Goal: Task Accomplishment & Management: Manage account settings

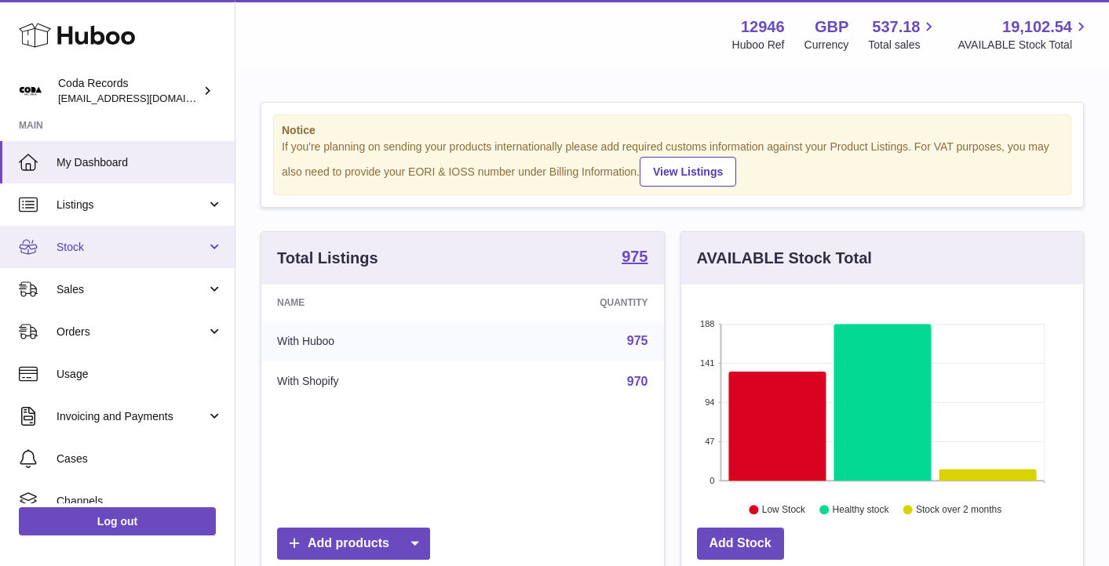
scroll to position [245, 402]
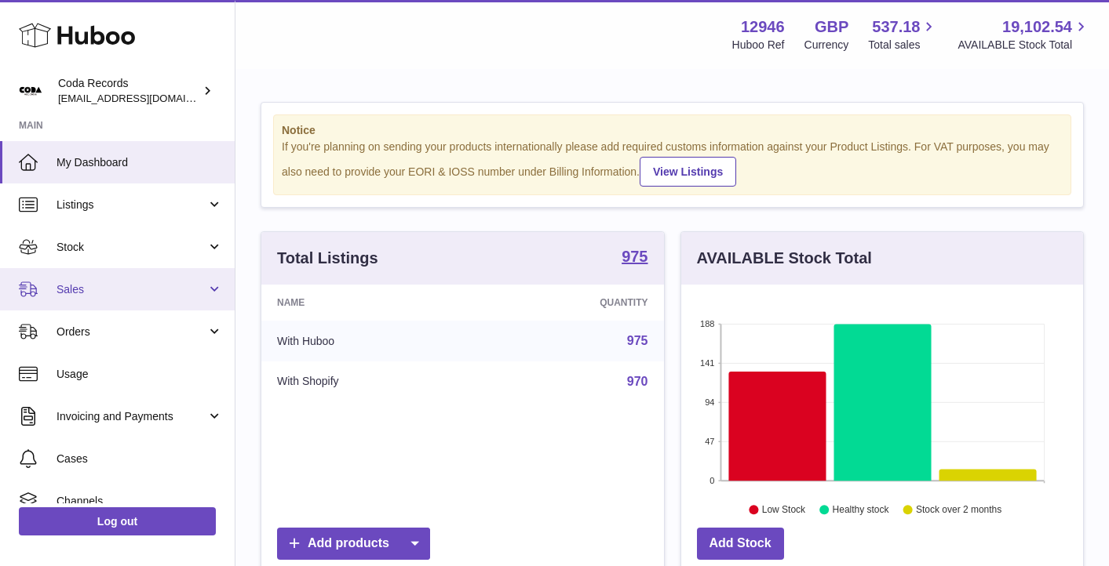
click at [126, 292] on span "Sales" at bounding box center [131, 289] width 150 height 15
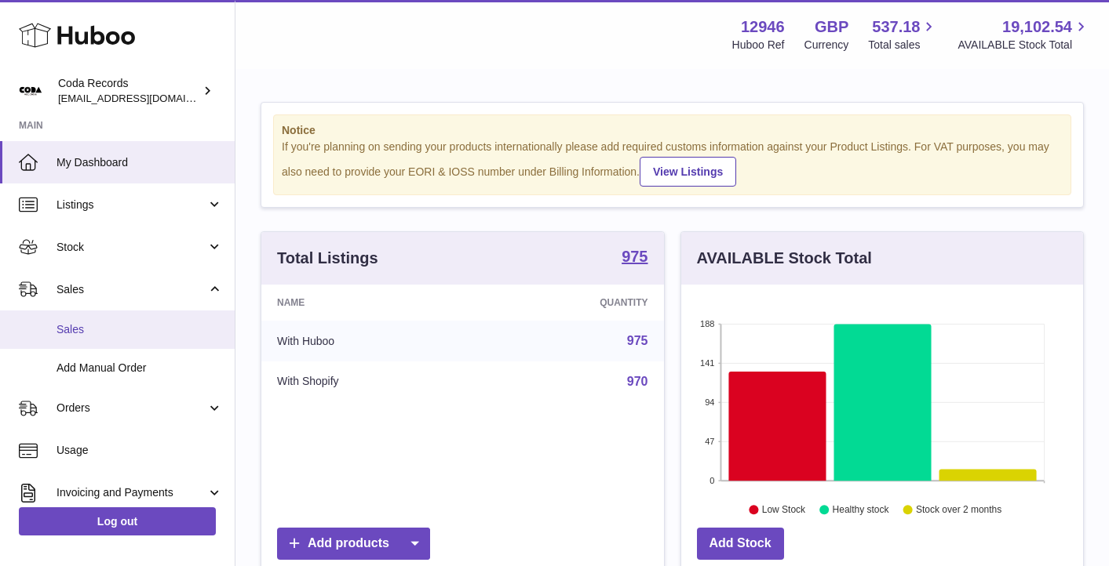
click at [129, 326] on span "Sales" at bounding box center [139, 329] width 166 height 15
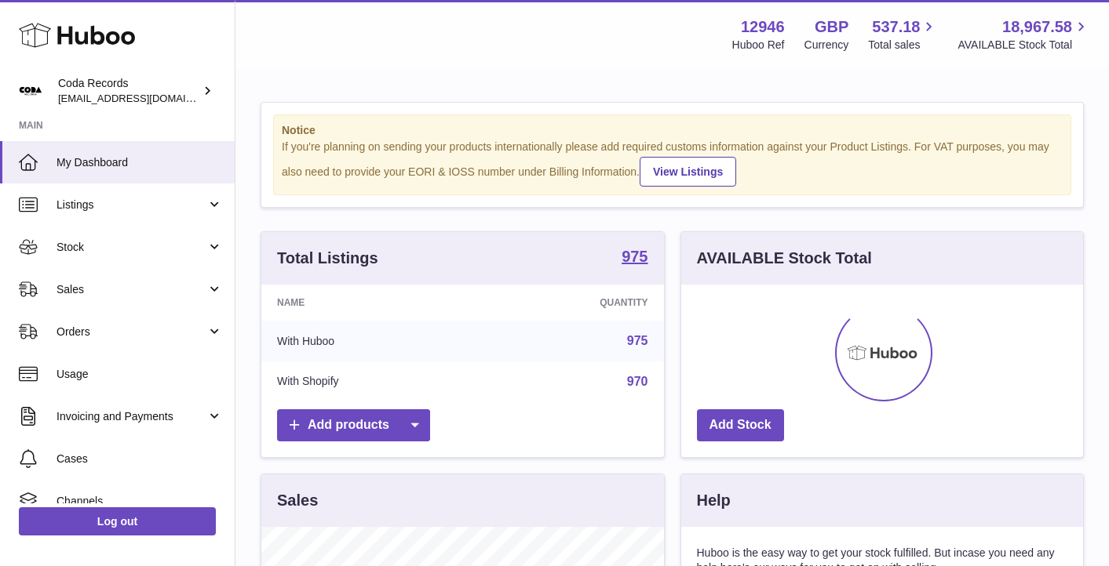
scroll to position [245, 402]
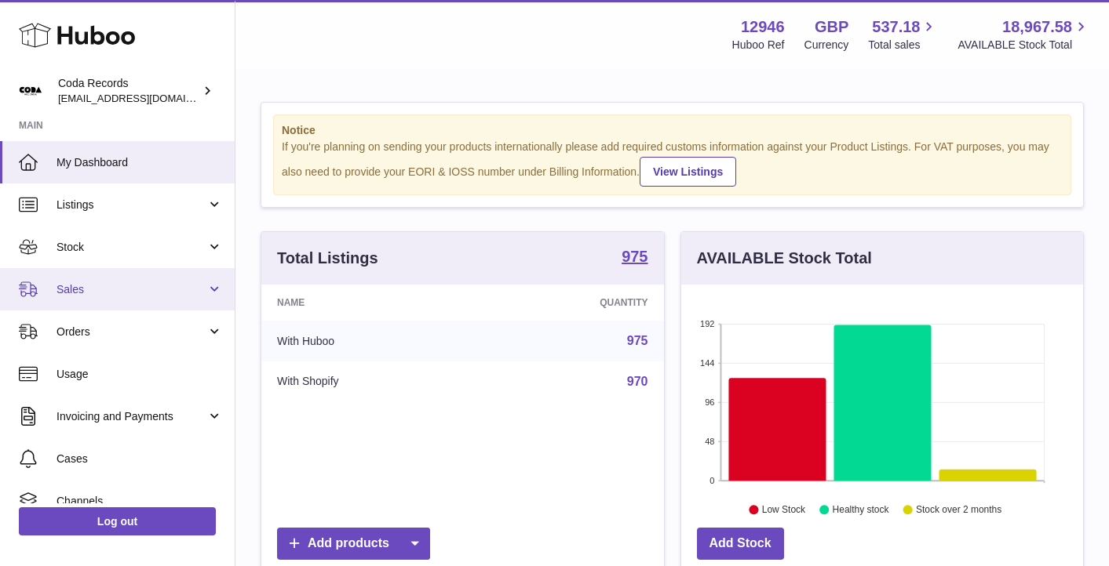
click at [167, 288] on span "Sales" at bounding box center [131, 289] width 150 height 15
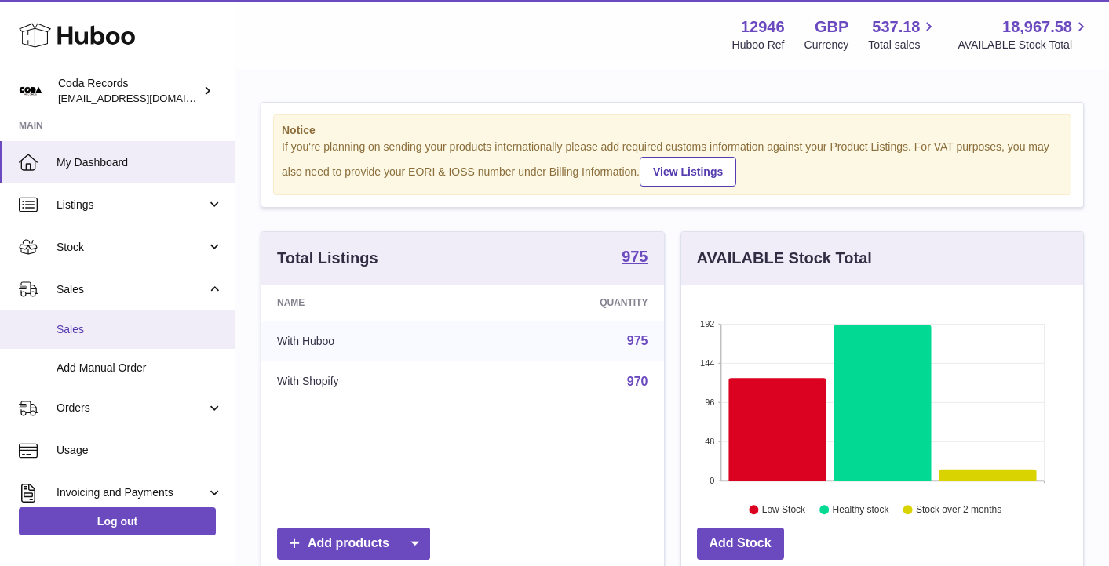
click at [149, 334] on span "Sales" at bounding box center [139, 329] width 166 height 15
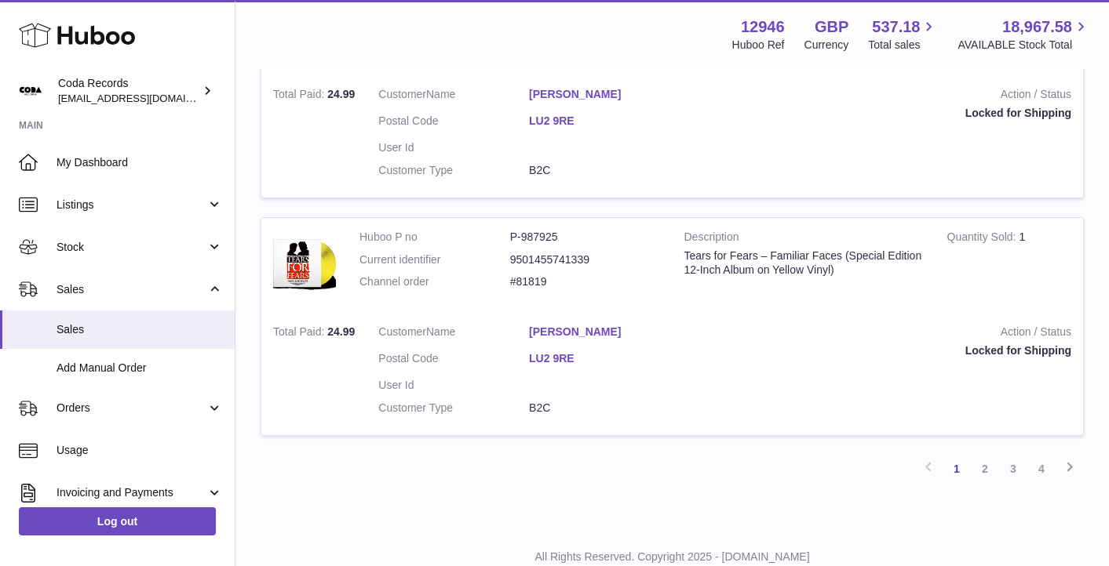
scroll to position [2345, 0]
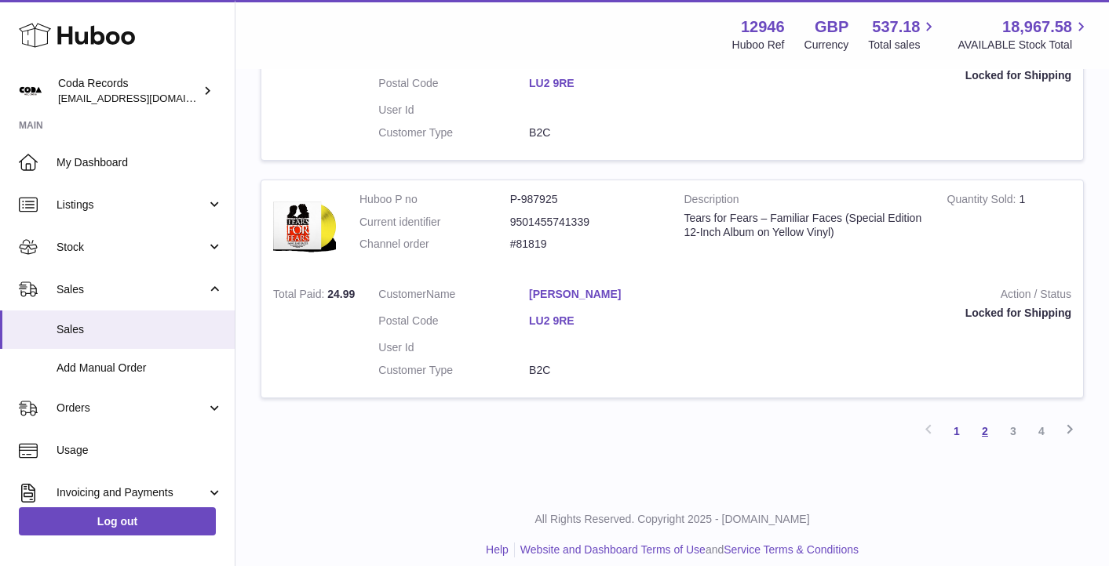
click at [989, 421] on link "2" at bounding box center [985, 431] width 28 height 28
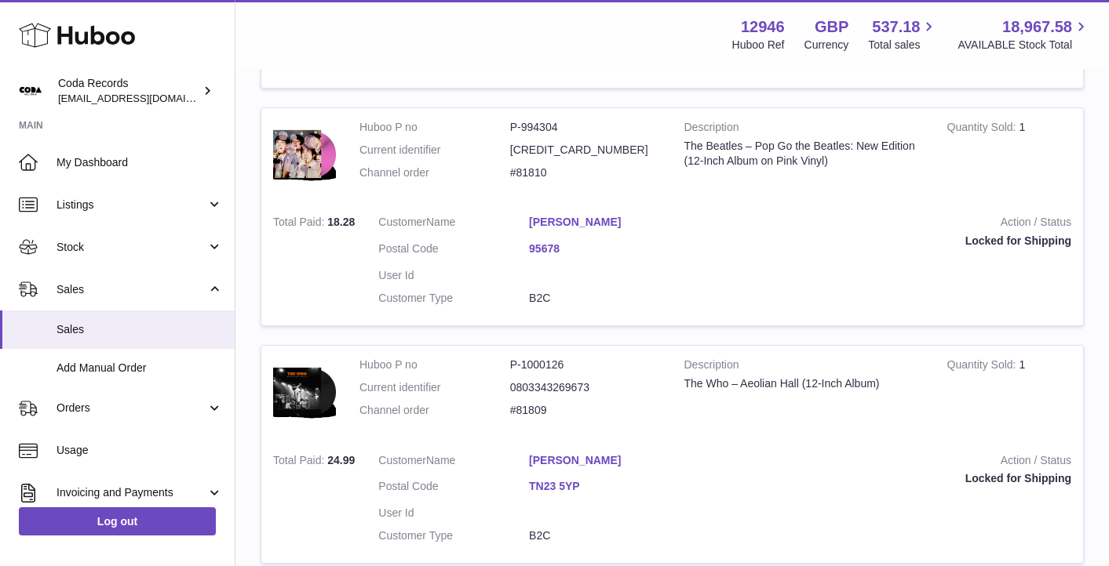
scroll to position [387, 0]
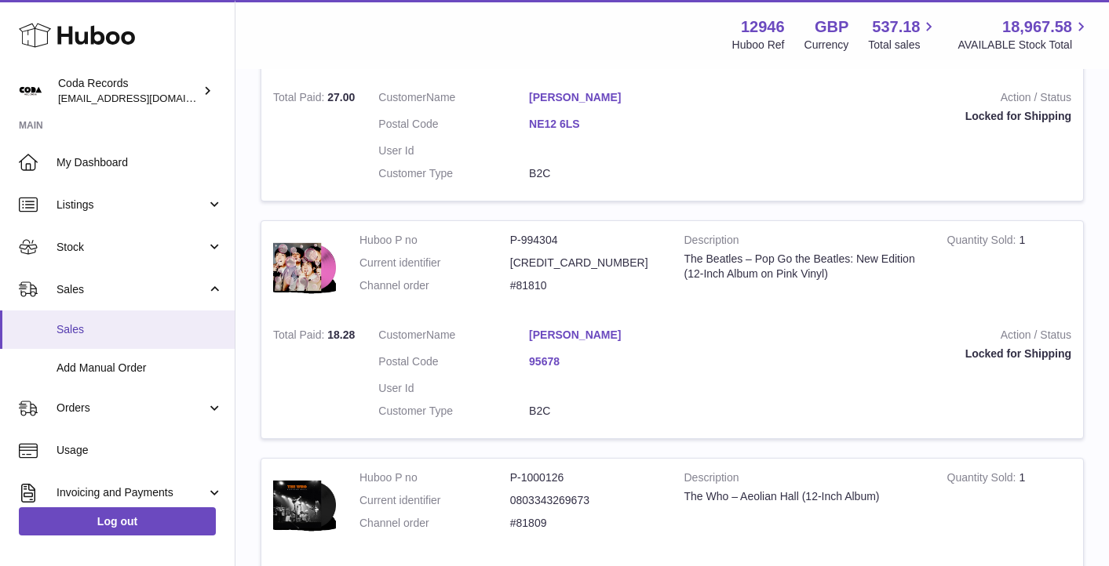
click at [103, 330] on span "Sales" at bounding box center [139, 329] width 166 height 15
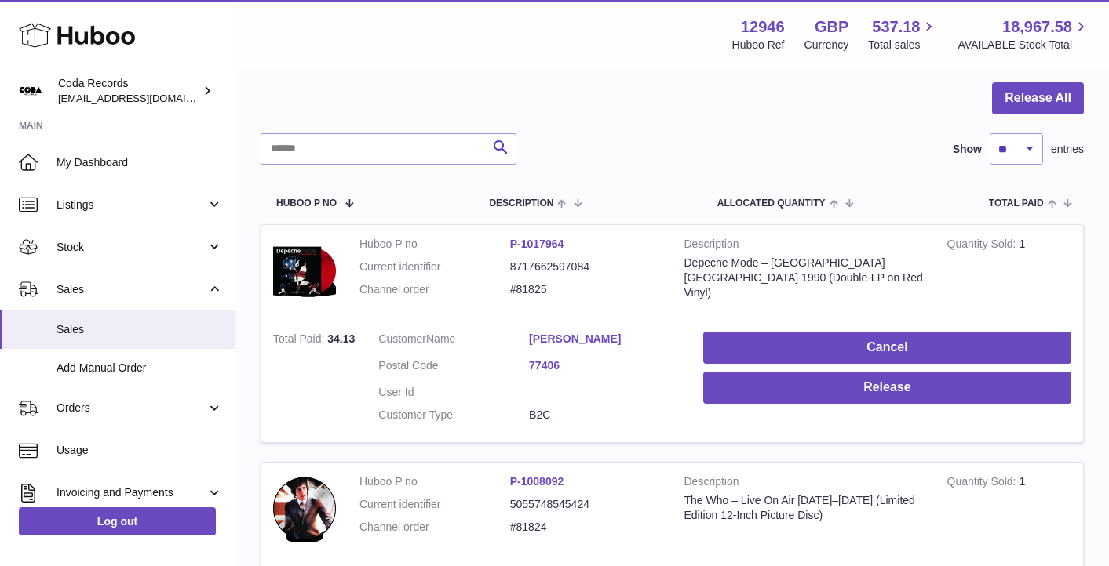
scroll to position [169, 0]
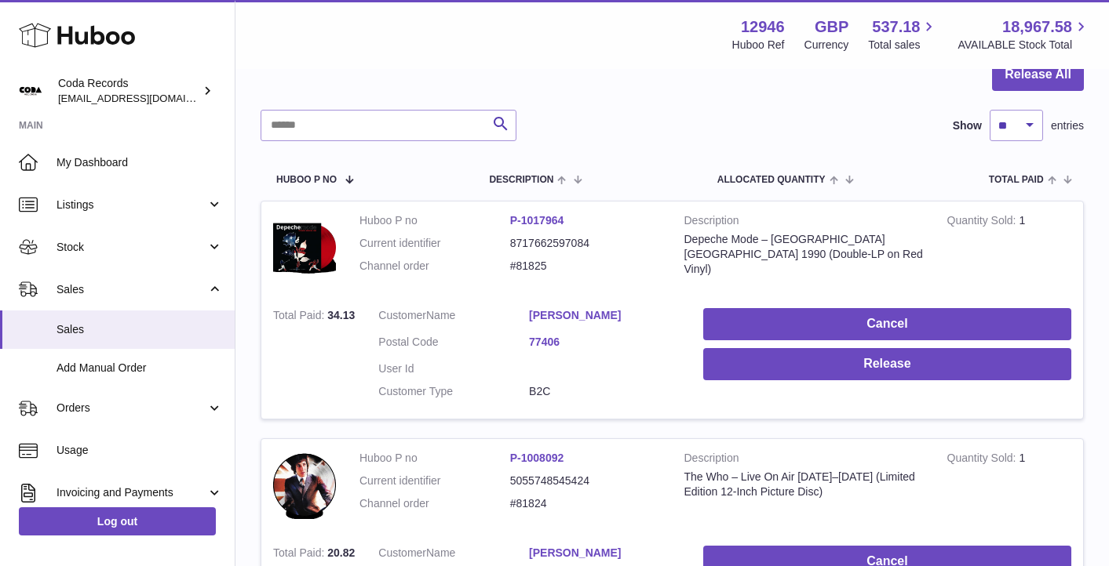
click at [599, 320] on link "Johnnie Mungia" at bounding box center [604, 315] width 151 height 15
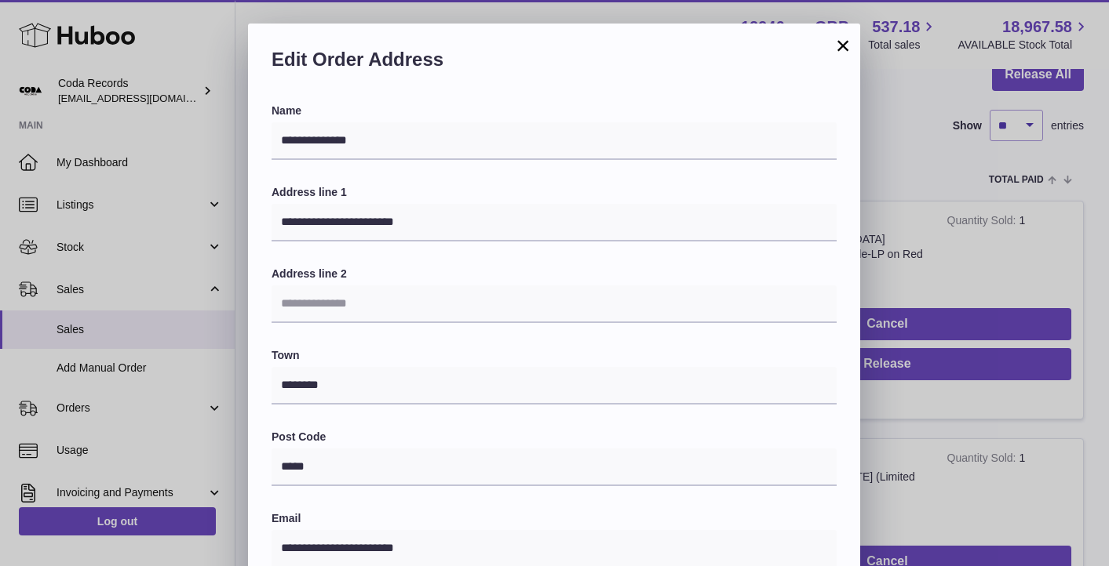
click at [909, 246] on div "**********" at bounding box center [554, 494] width 1109 height 941
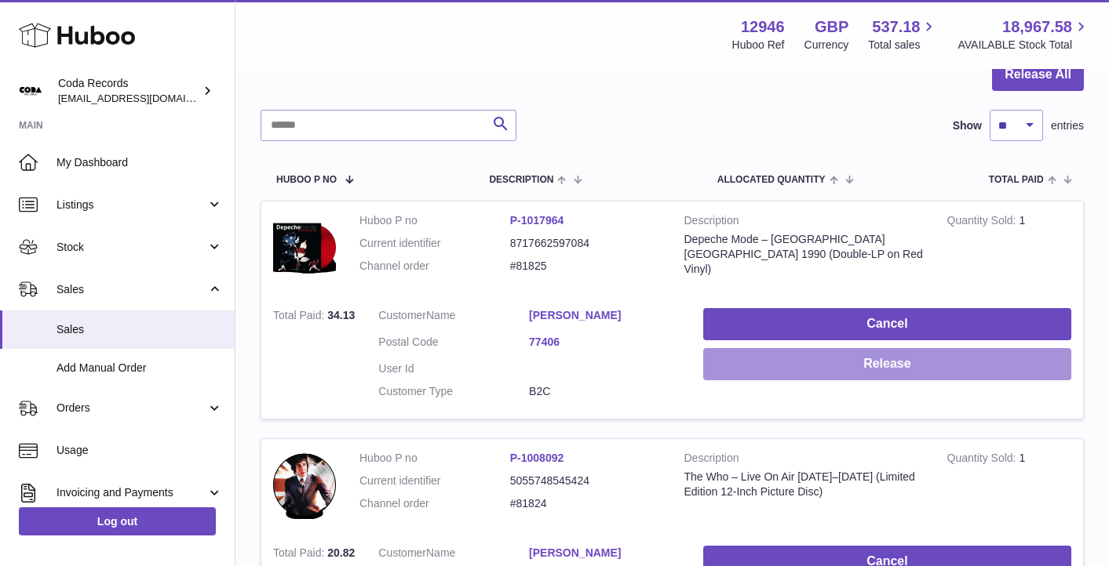
click at [750, 376] on button "Release" at bounding box center [887, 364] width 368 height 32
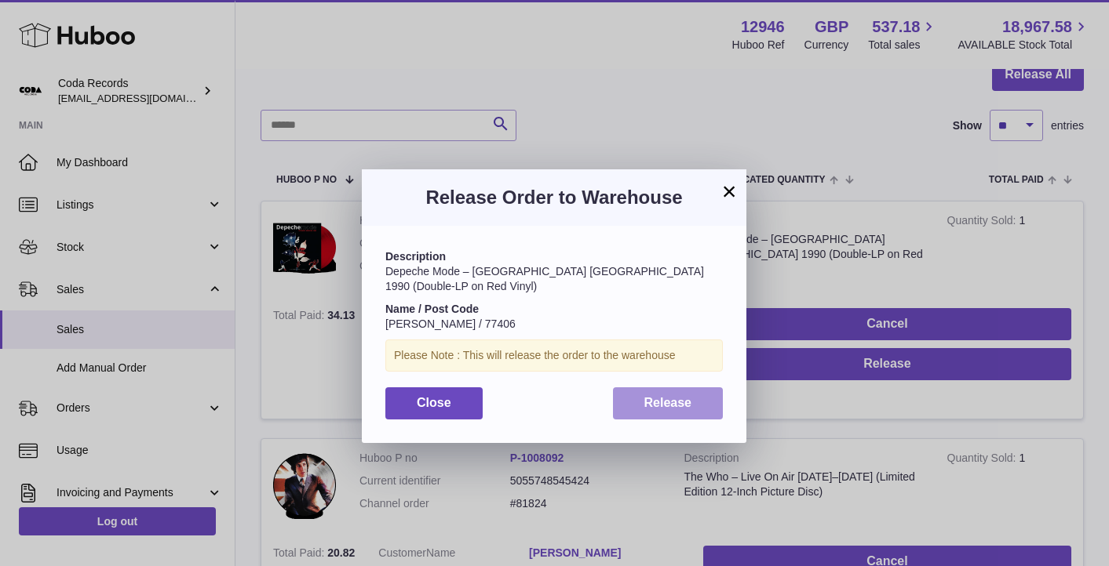
click at [679, 404] on span "Release" at bounding box center [668, 402] width 48 height 13
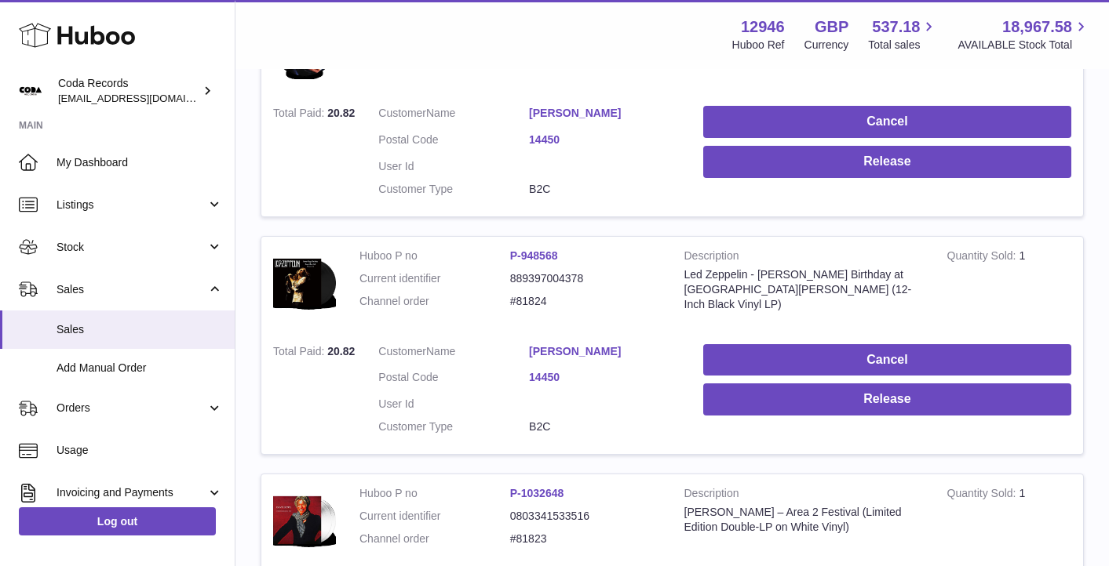
scroll to position [606, 0]
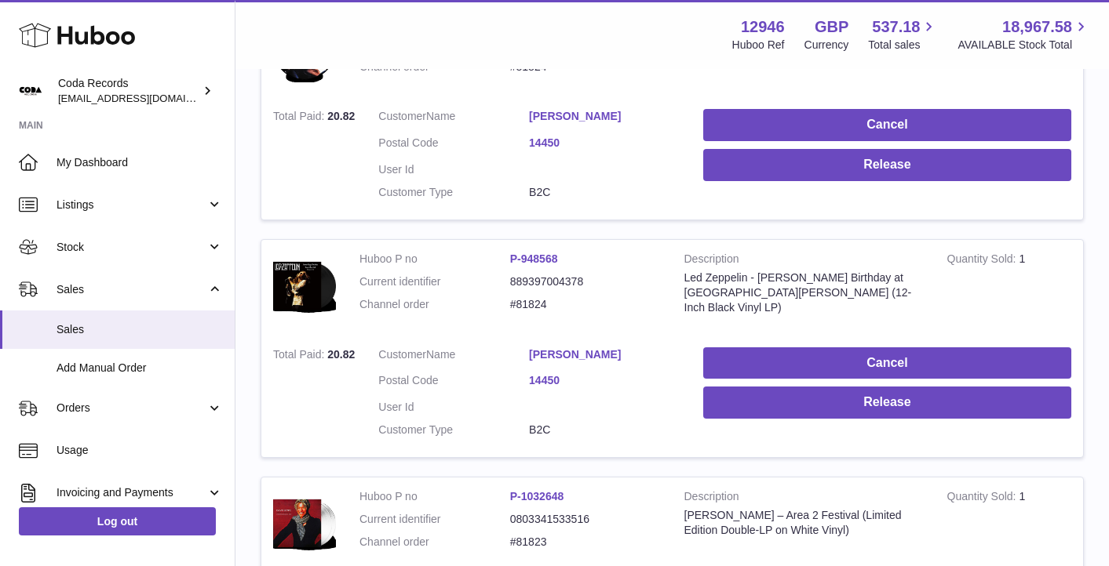
click at [559, 114] on link "William Hyman" at bounding box center [604, 116] width 151 height 15
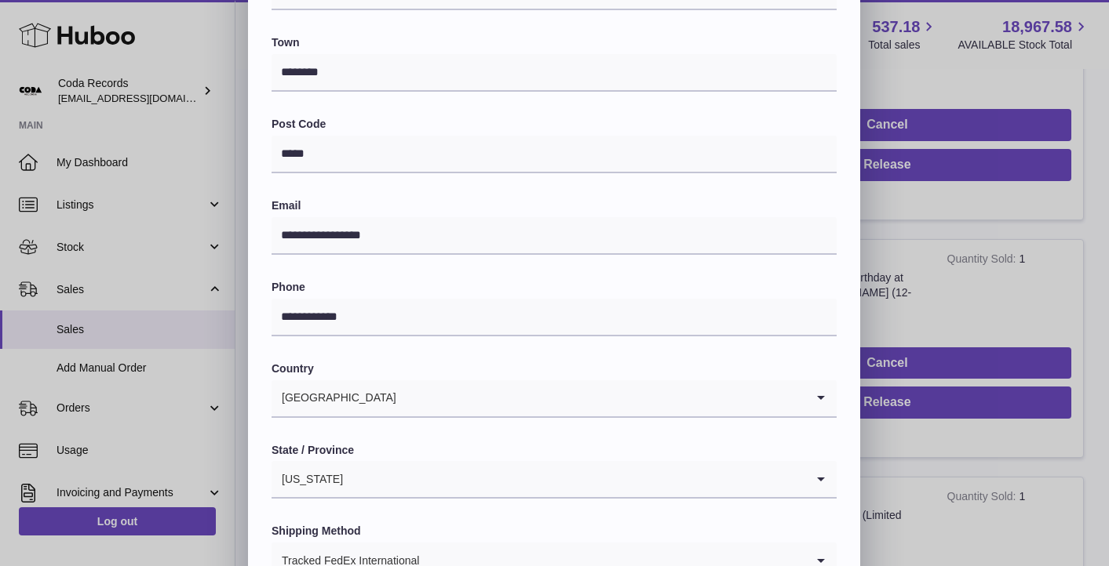
scroll to position [316, 0]
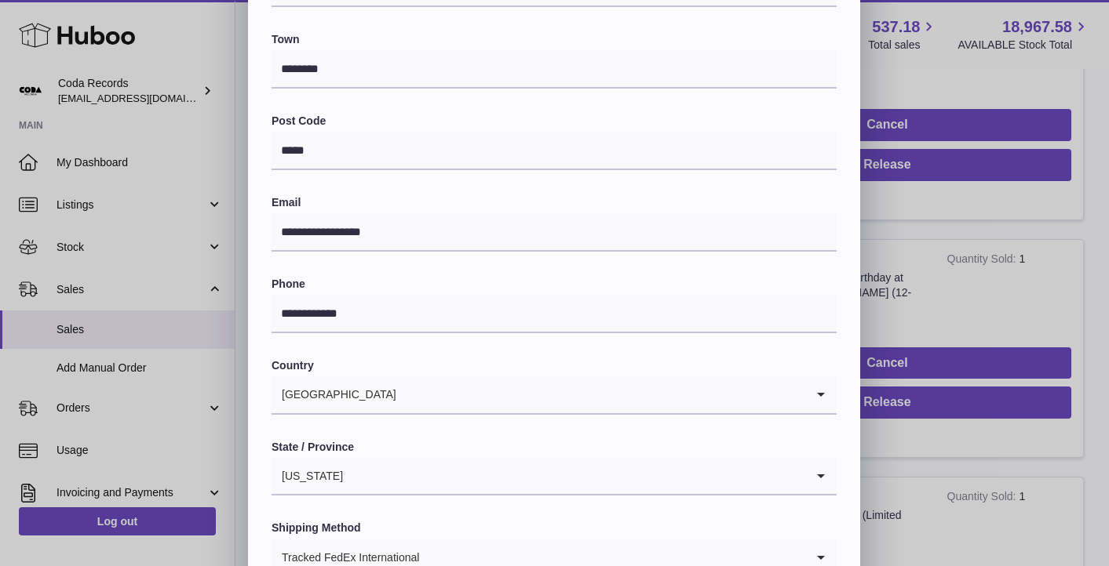
click at [952, 246] on div "**********" at bounding box center [554, 177] width 1109 height 941
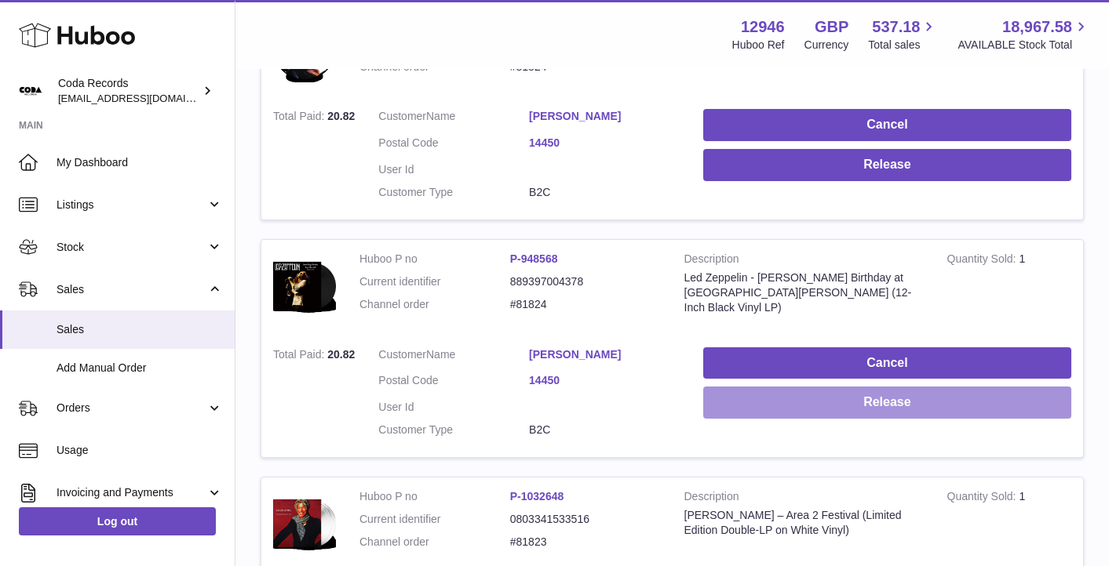
click at [898, 407] on button "Release" at bounding box center [887, 403] width 368 height 32
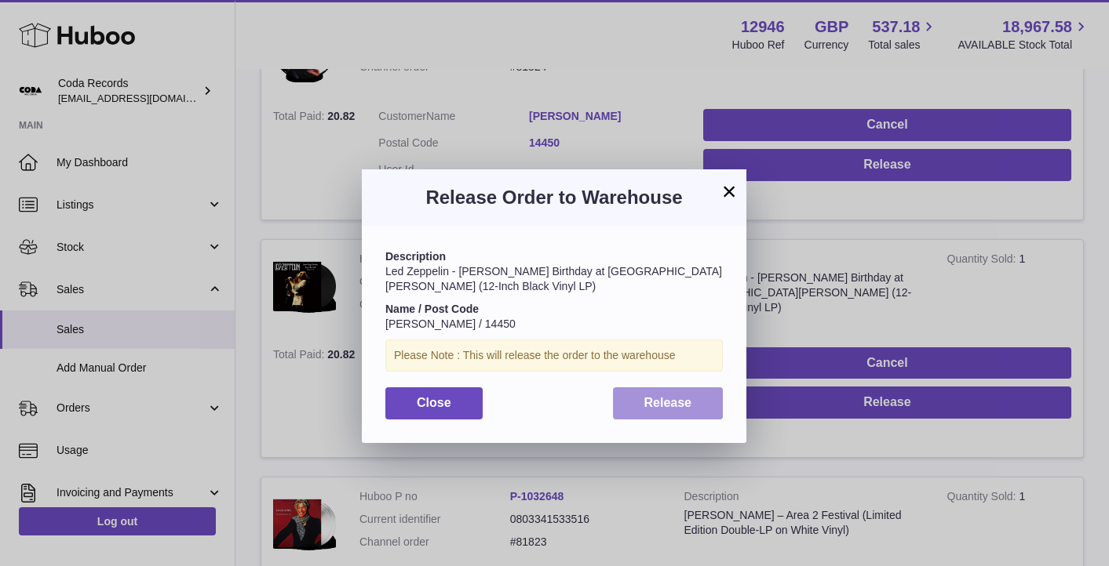
click at [686, 390] on button "Release" at bounding box center [668, 404] width 111 height 32
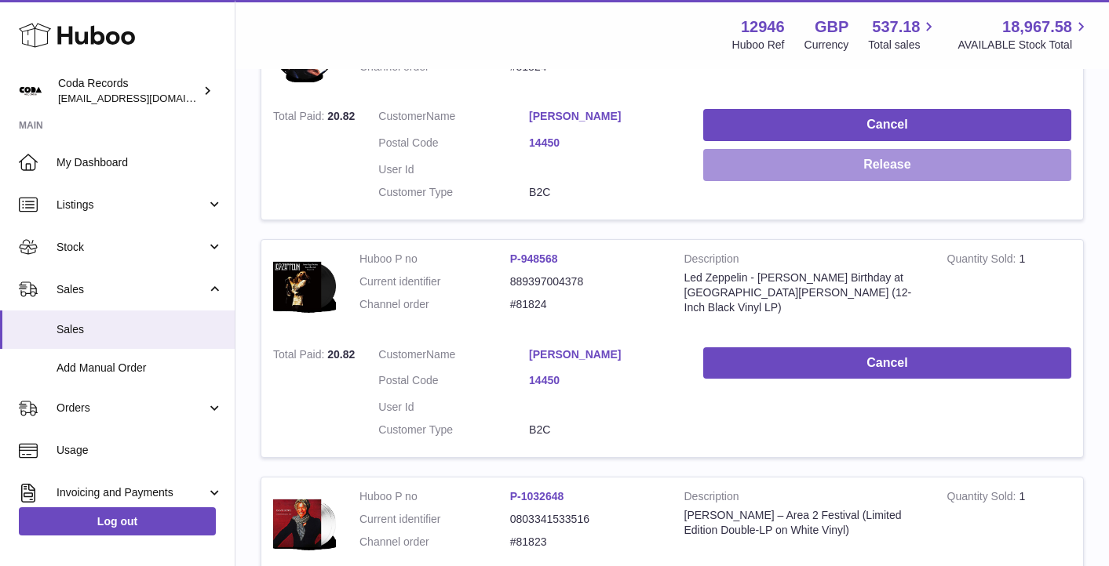
click at [807, 176] on button "Release" at bounding box center [887, 165] width 368 height 32
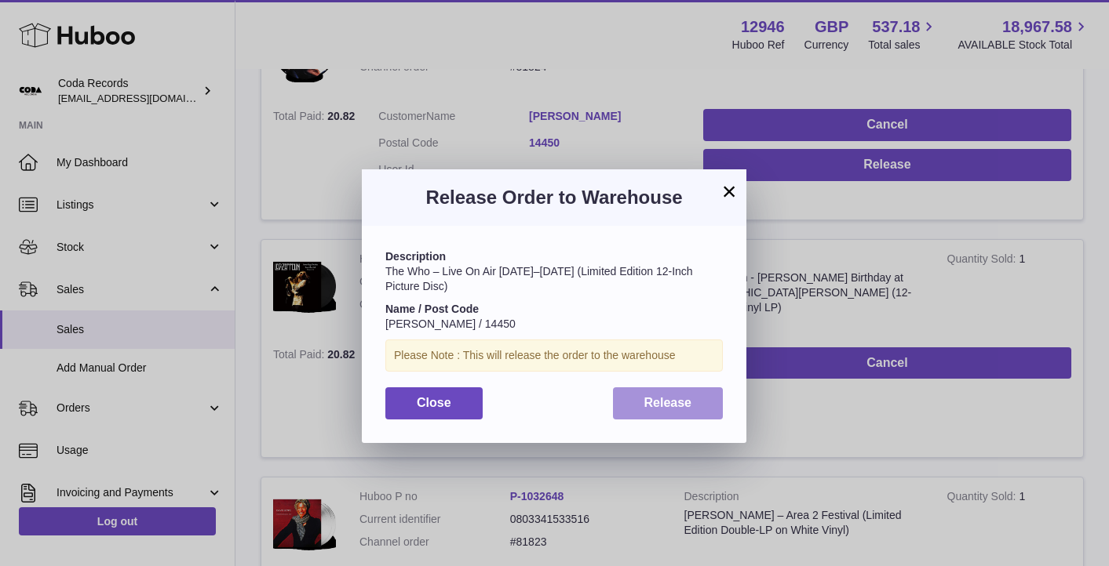
click at [680, 404] on span "Release" at bounding box center [668, 402] width 48 height 13
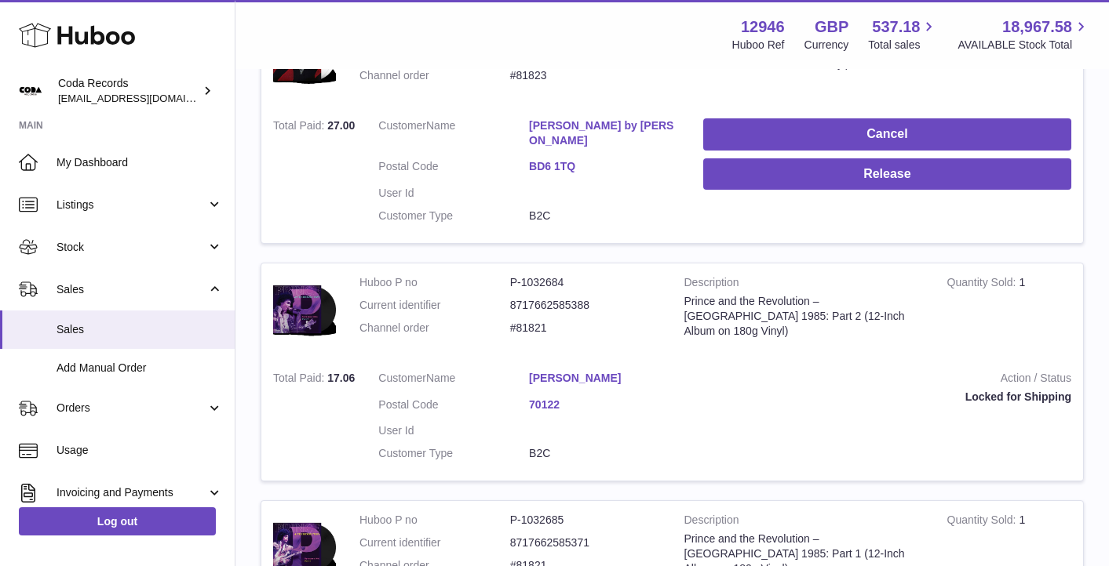
scroll to position [1075, 0]
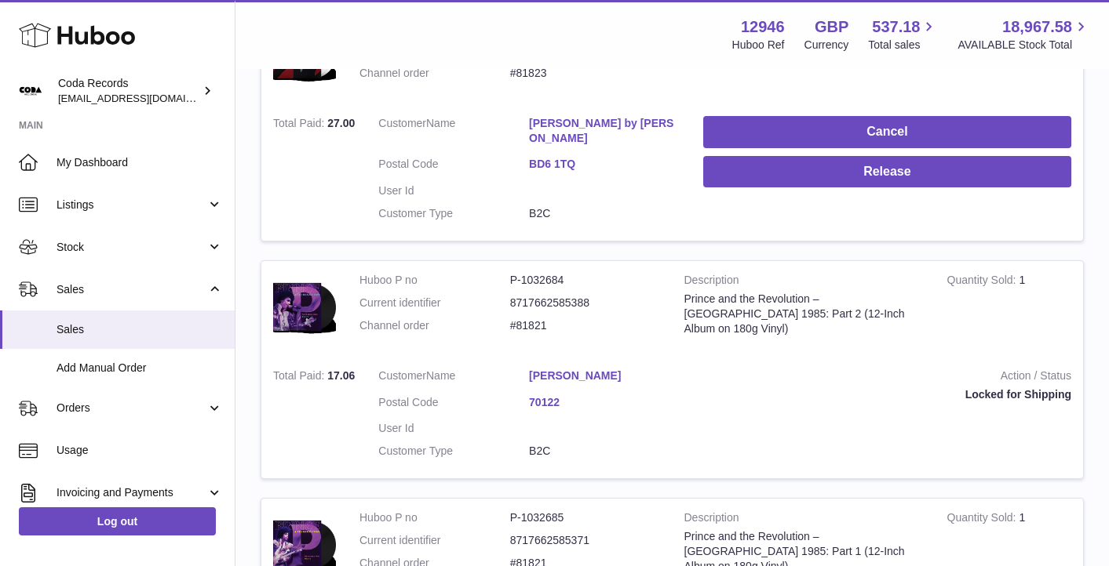
click at [573, 122] on link "Stephen by Rose" at bounding box center [604, 131] width 151 height 30
click at [887, 78] on div at bounding box center [554, 283] width 1109 height 566
click at [887, 78] on td "Description David Bowie – Area 2 Festival (Limited Edition Double-LP on White V…" at bounding box center [803, 57] width 263 height 96
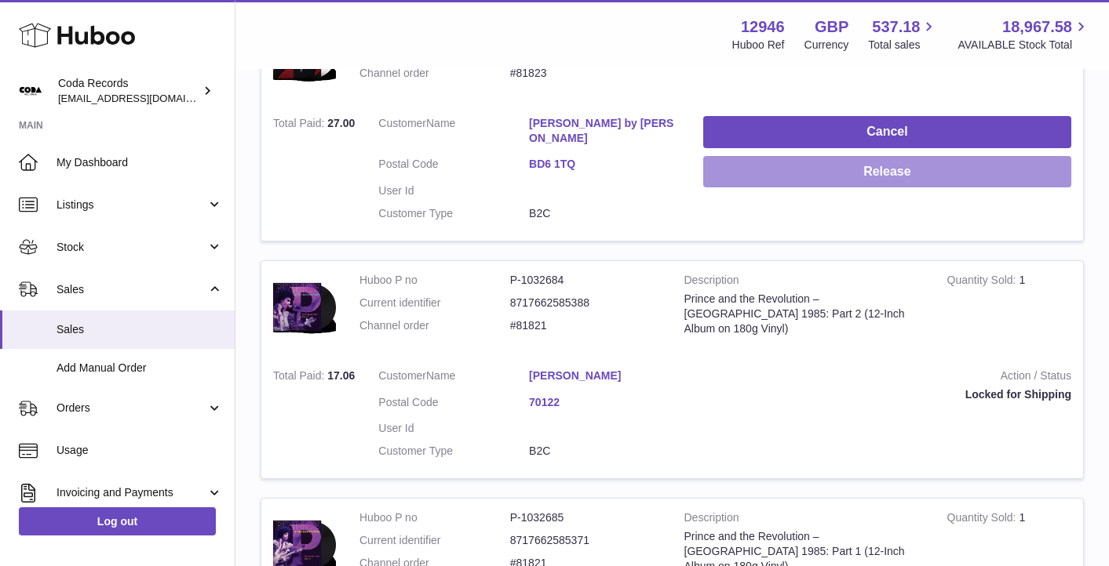
click at [879, 179] on button "Release" at bounding box center [887, 172] width 368 height 32
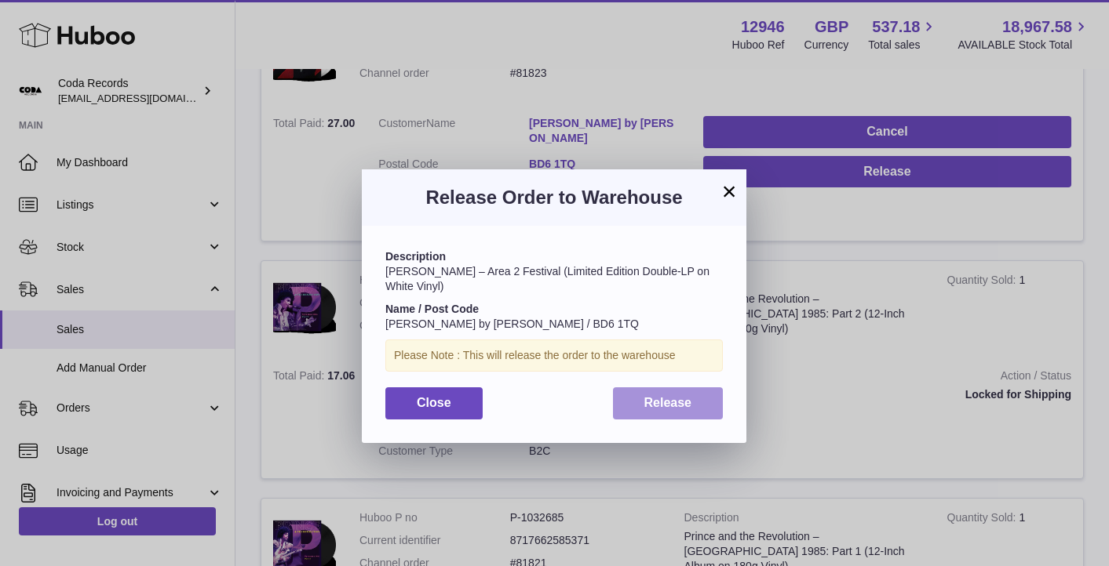
click at [697, 395] on button "Release" at bounding box center [668, 404] width 111 height 32
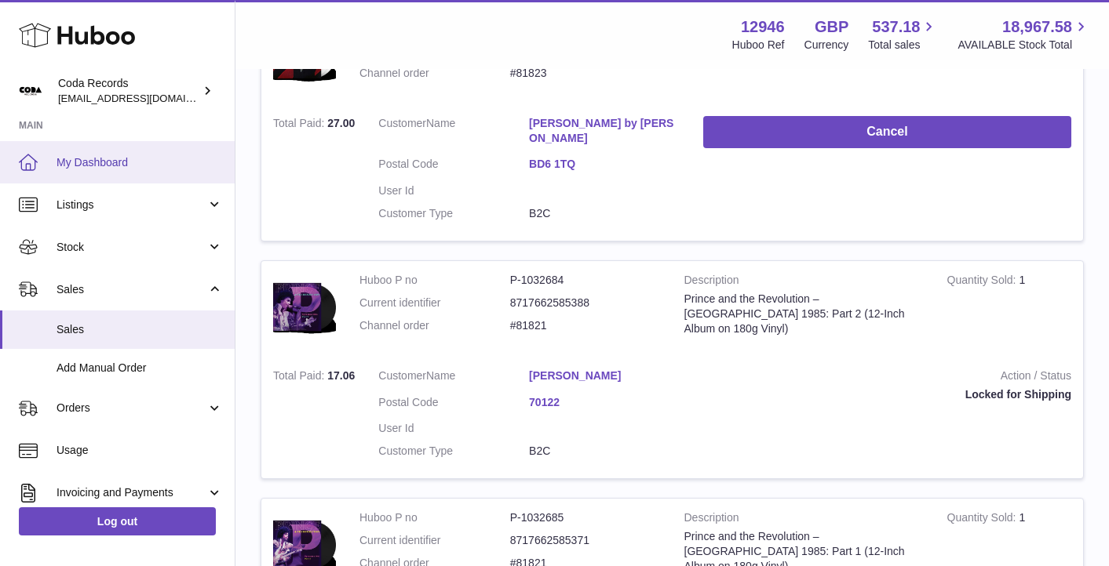
click at [140, 169] on span "My Dashboard" at bounding box center [139, 162] width 166 height 15
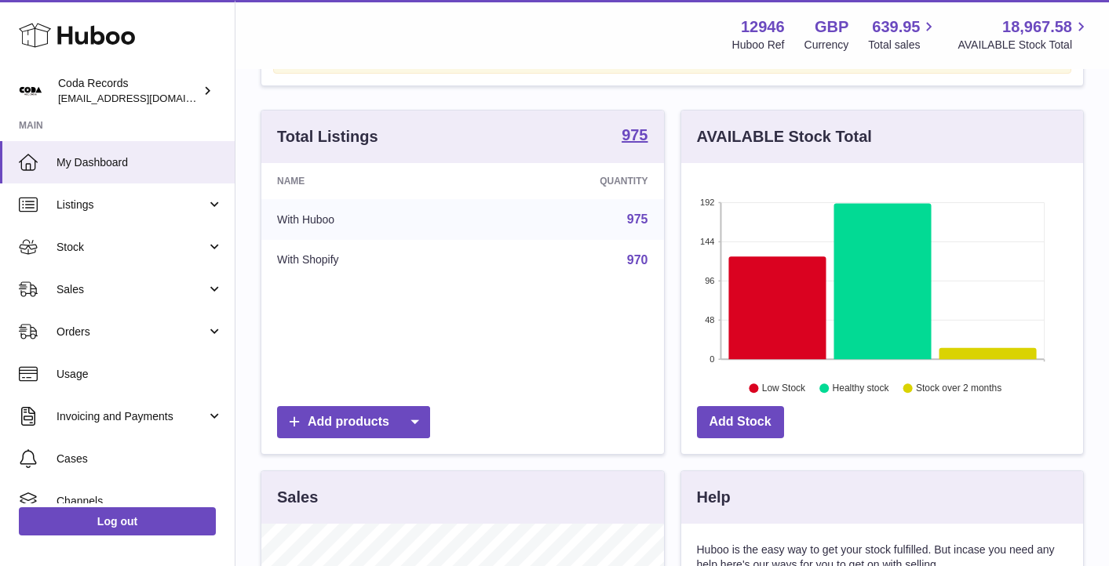
scroll to position [125, 0]
